Goal: Check status: Check status

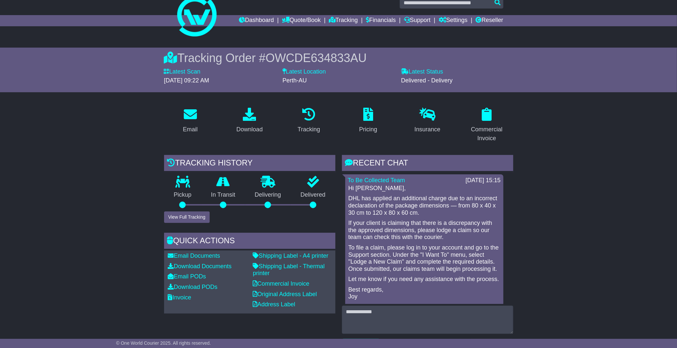
scroll to position [5, 0]
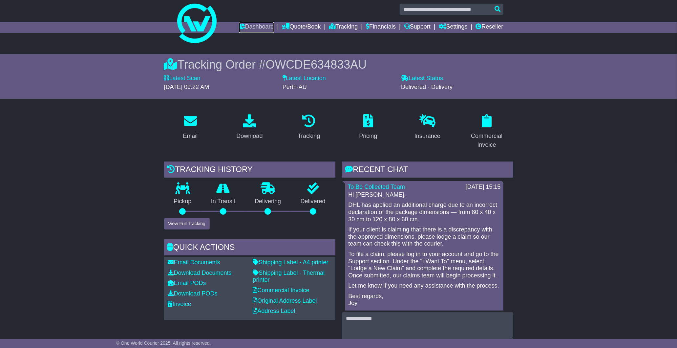
click at [241, 29] on link "Dashboard" at bounding box center [256, 27] width 35 height 11
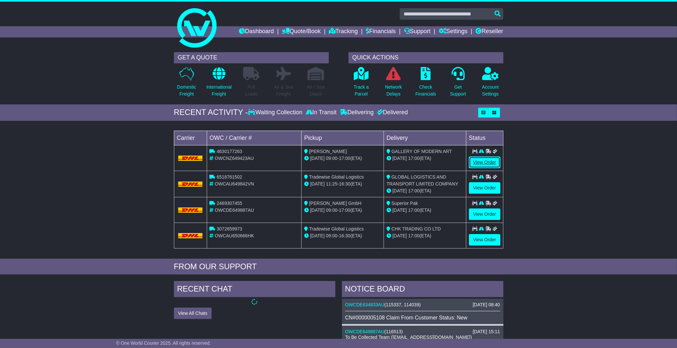
click at [483, 163] on link "View Order" at bounding box center [484, 161] width 31 height 11
